Goal: Transaction & Acquisition: Subscribe to service/newsletter

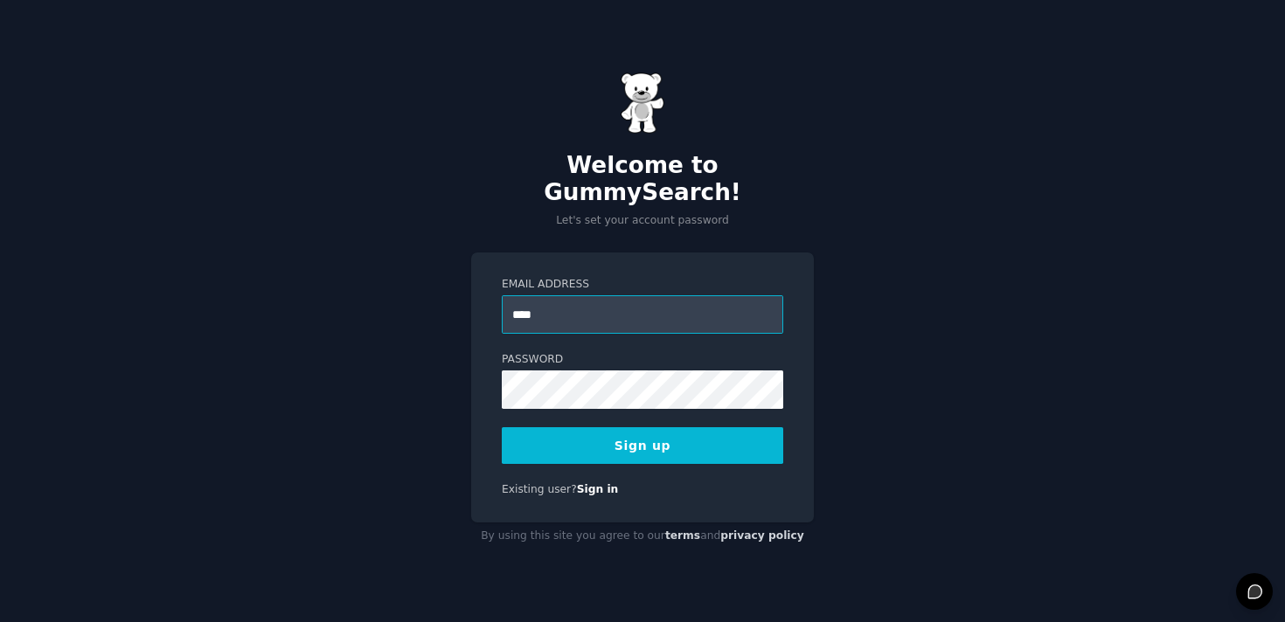
type input "**********"
click at [624, 442] on button "Sign up" at bounding box center [642, 445] width 281 height 37
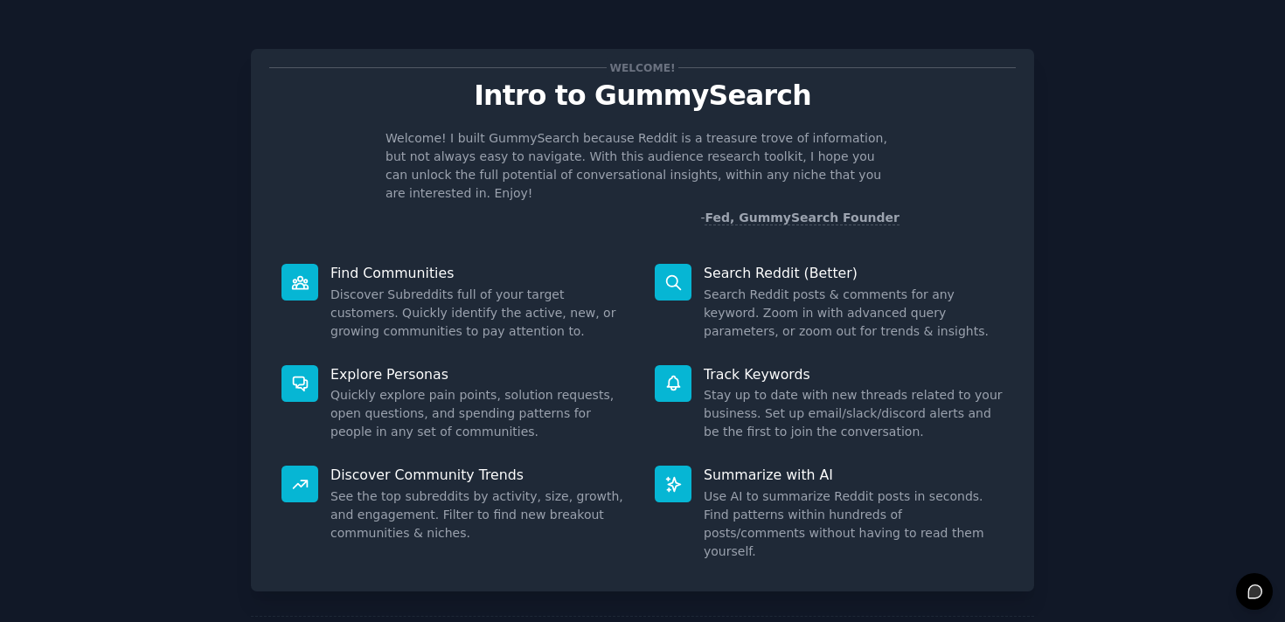
scroll to position [61, 0]
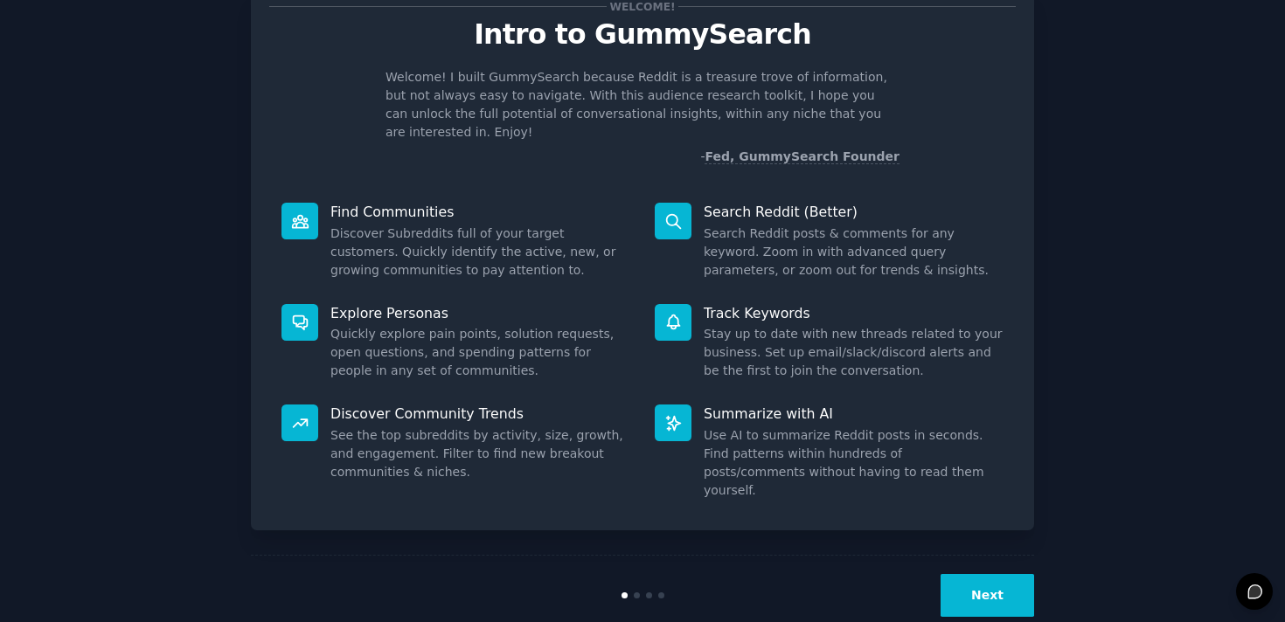
click at [981, 574] on button "Next" at bounding box center [987, 595] width 94 height 43
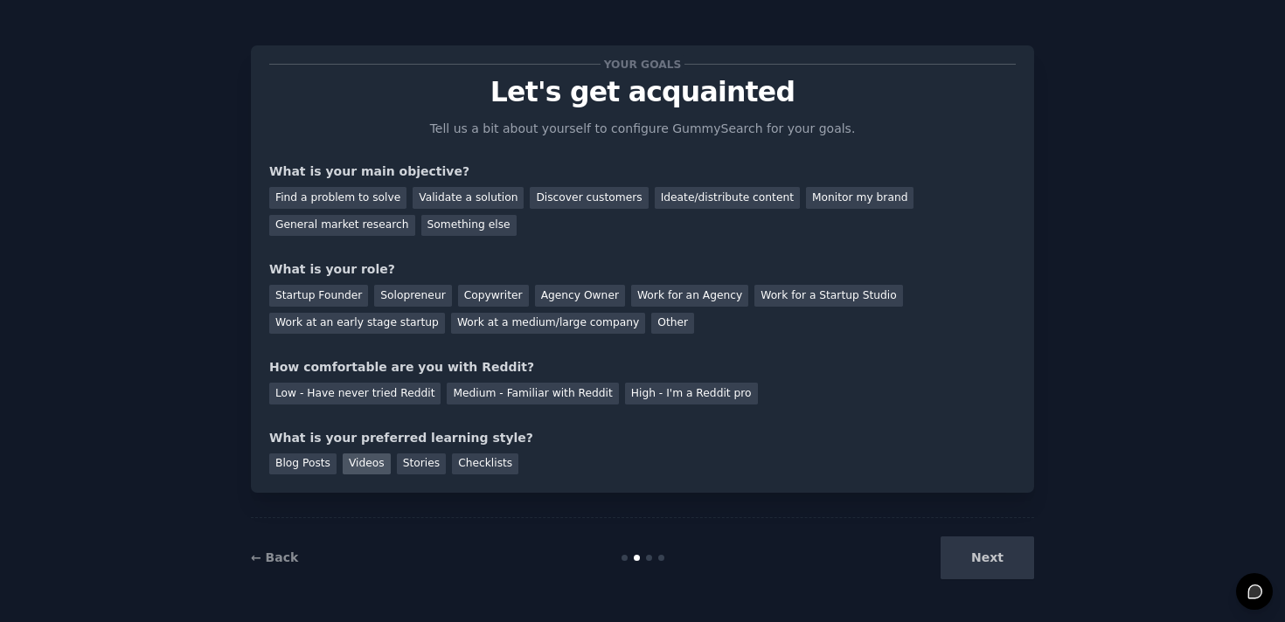
click at [352, 463] on div "Videos" at bounding box center [367, 465] width 48 height 22
click at [309, 463] on div "Blog Posts" at bounding box center [302, 465] width 67 height 22
click at [352, 464] on div "Videos" at bounding box center [367, 465] width 48 height 22
click at [313, 464] on div "Blog Posts" at bounding box center [302, 465] width 67 height 22
click at [360, 464] on div "Videos" at bounding box center [367, 465] width 48 height 22
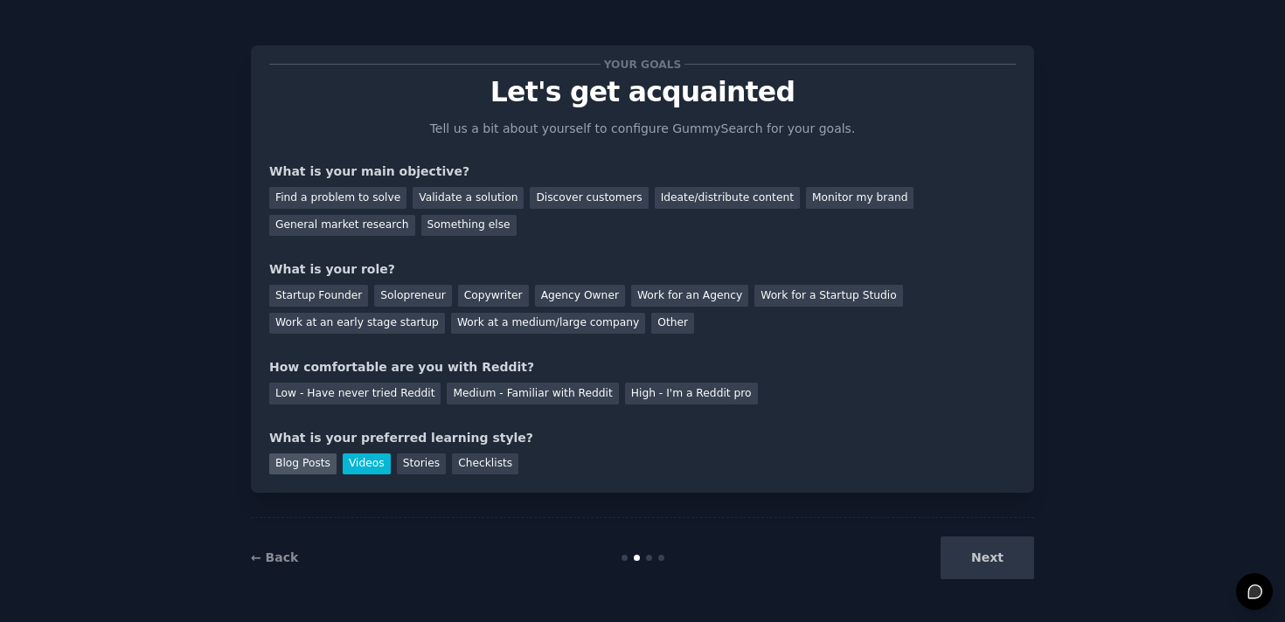
click at [321, 464] on div "Blog Posts" at bounding box center [302, 465] width 67 height 22
click at [370, 464] on div "Videos" at bounding box center [367, 465] width 48 height 22
click at [317, 464] on div "Blog Posts" at bounding box center [302, 465] width 67 height 22
click at [573, 396] on div "Medium - Familiar with Reddit" at bounding box center [532, 394] width 171 height 22
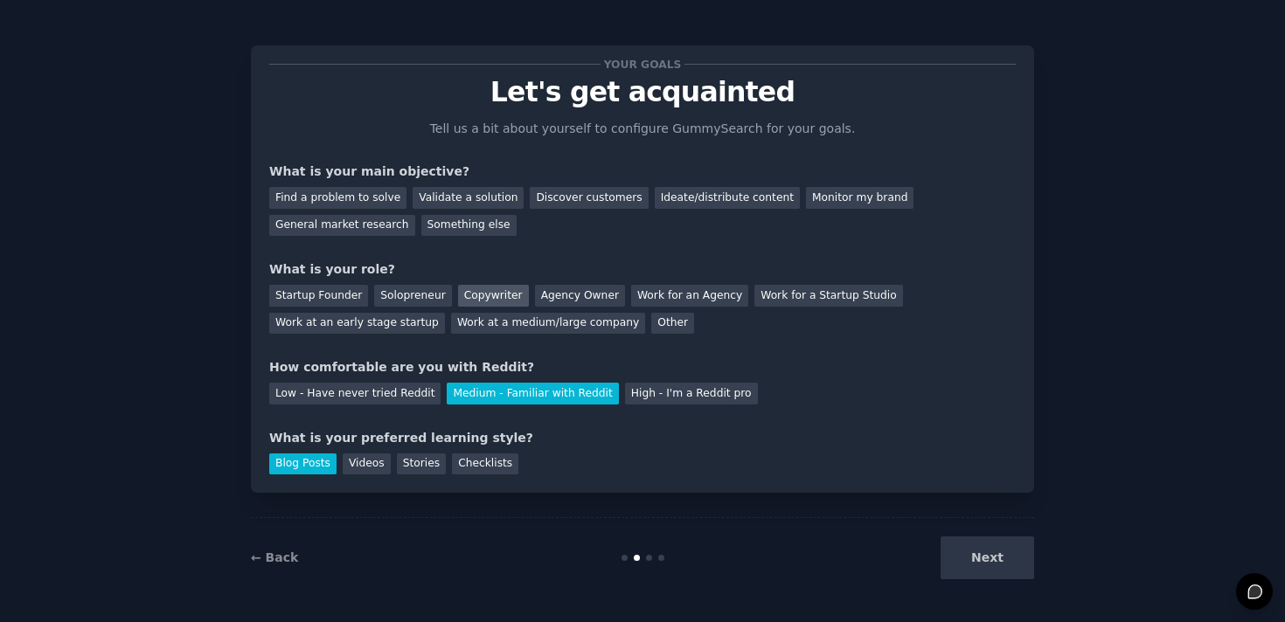
click at [495, 291] on div "Copywriter" at bounding box center [493, 296] width 71 height 22
click at [492, 322] on div "Work at a medium/large company" at bounding box center [548, 324] width 194 height 22
click at [488, 294] on div "Copywriter" at bounding box center [493, 296] width 71 height 22
click at [381, 201] on div "Find a problem to solve" at bounding box center [337, 198] width 137 height 22
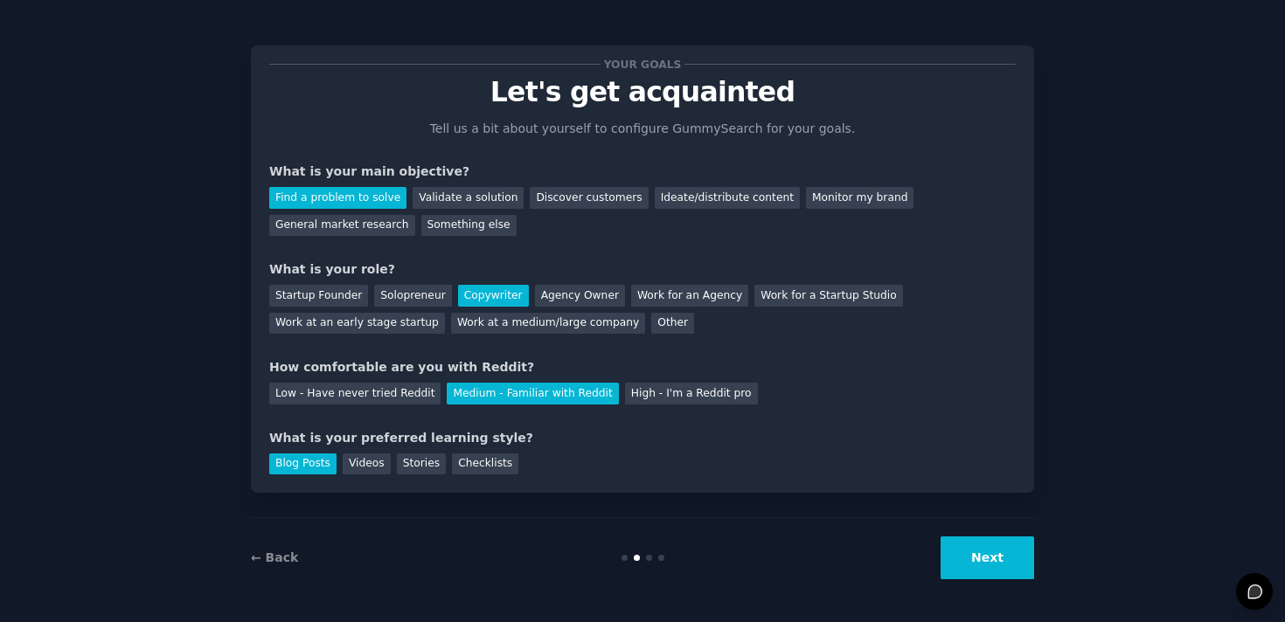
click at [981, 561] on button "Next" at bounding box center [987, 558] width 94 height 43
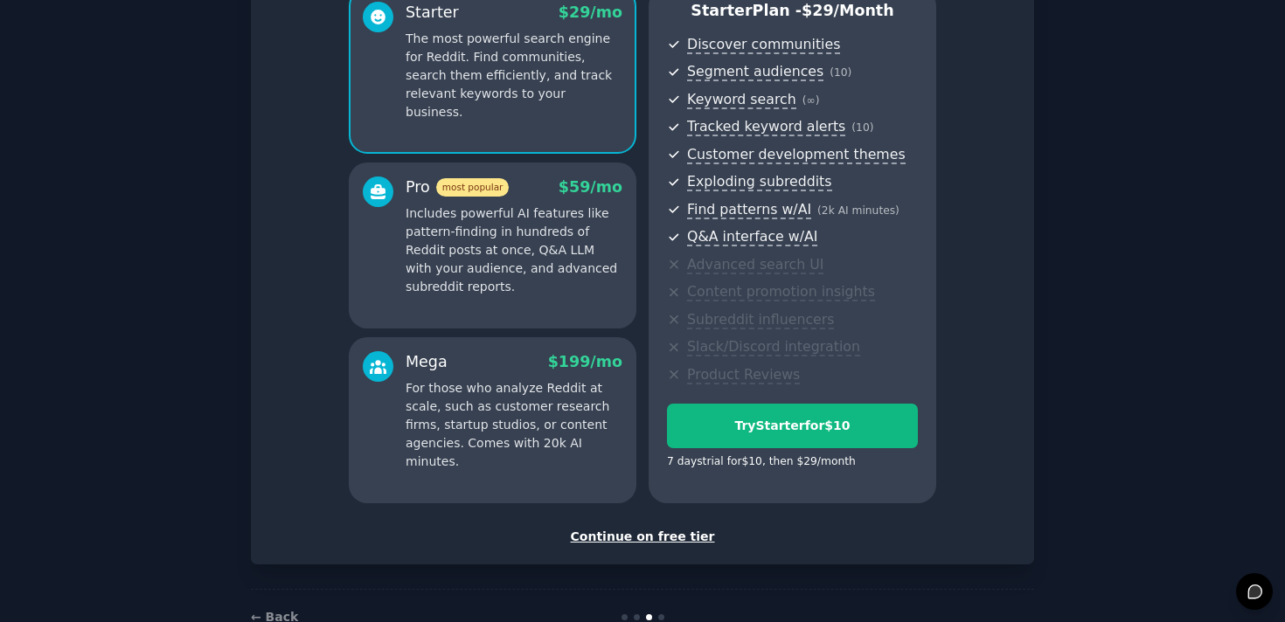
scroll to position [216, 0]
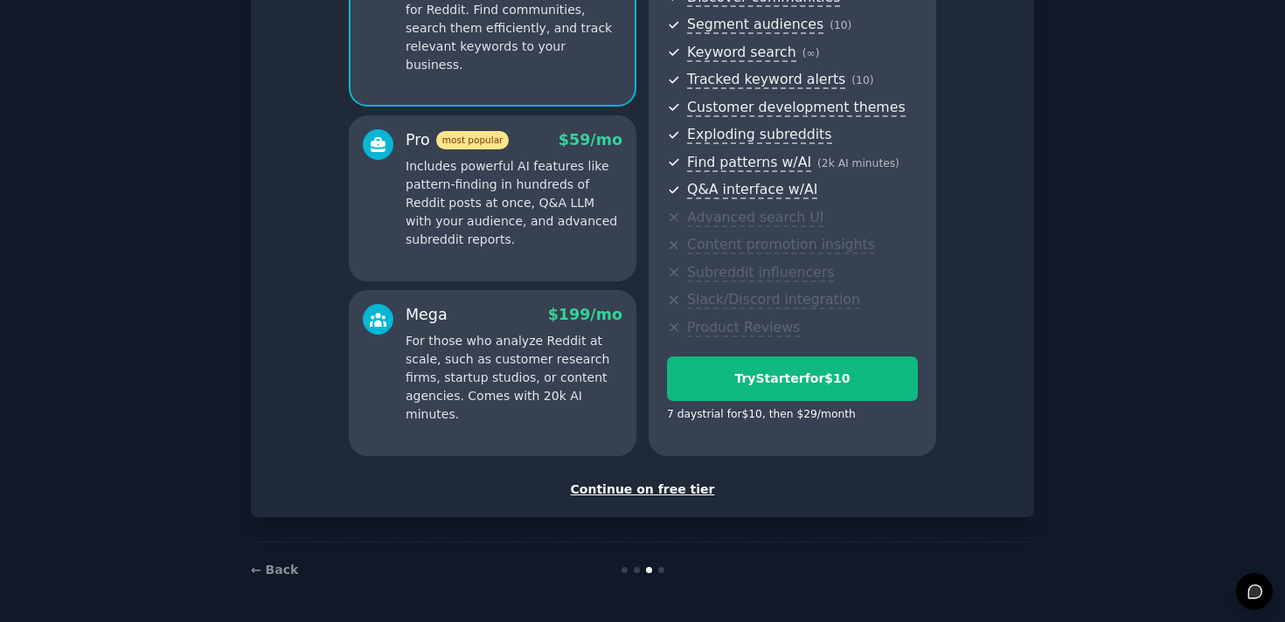
click at [643, 493] on div "Continue on free tier" at bounding box center [642, 490] width 746 height 18
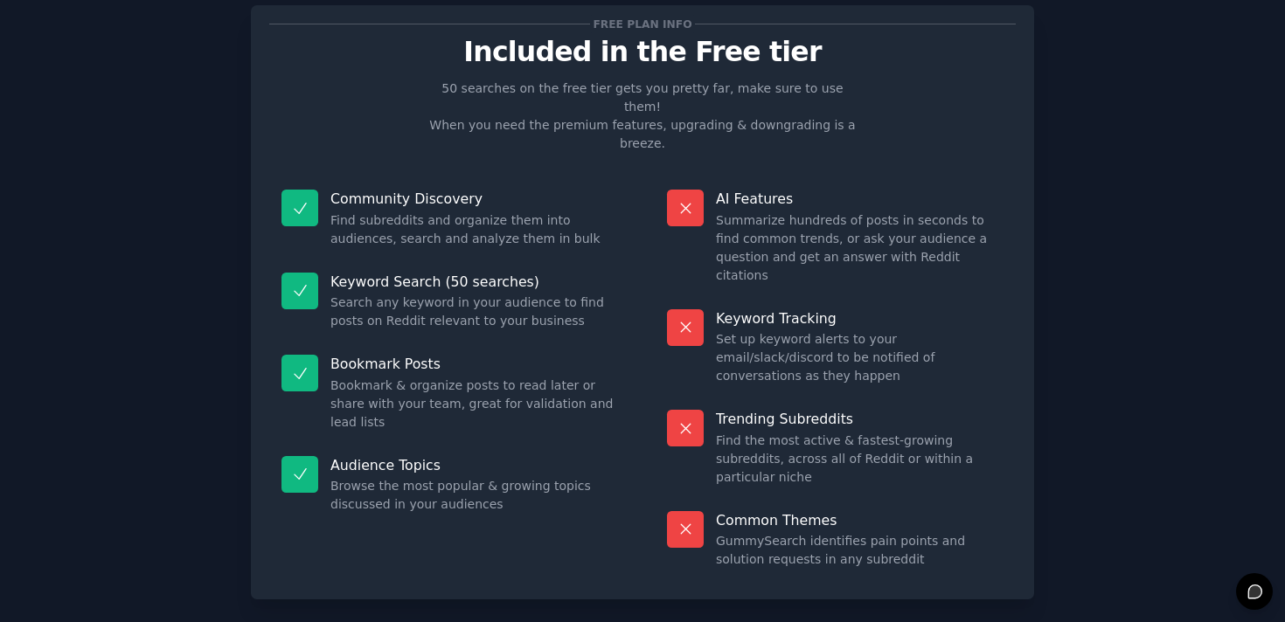
scroll to position [39, 0]
